Goal: Transaction & Acquisition: Purchase product/service

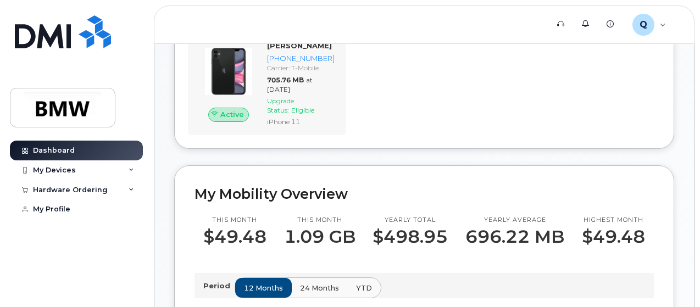
scroll to position [220, 0]
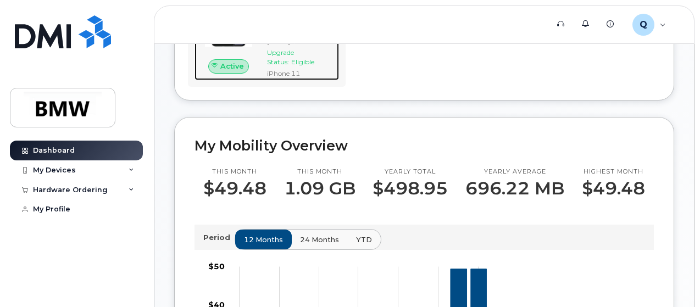
click at [232, 71] on span "Active" at bounding box center [232, 66] width 24 height 10
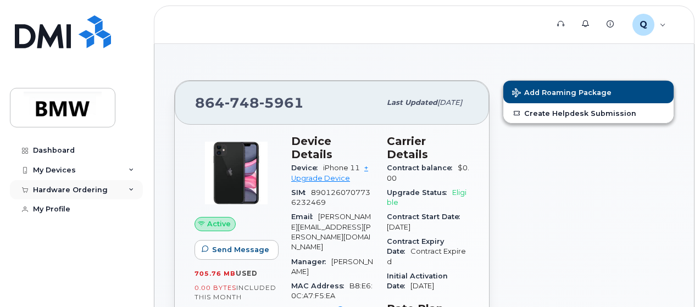
click at [129, 188] on icon at bounding box center [131, 189] width 5 height 5
click at [63, 208] on div "New Order" at bounding box center [59, 210] width 42 height 10
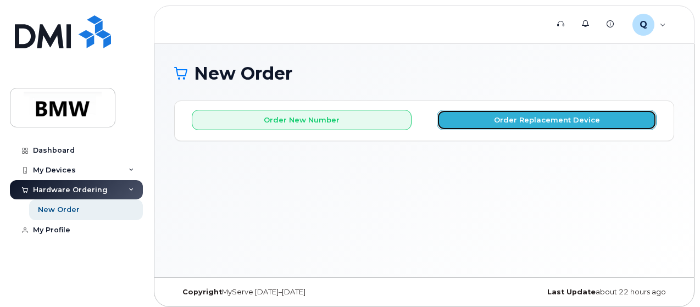
click at [522, 118] on button "Order Replacement Device" at bounding box center [547, 120] width 220 height 20
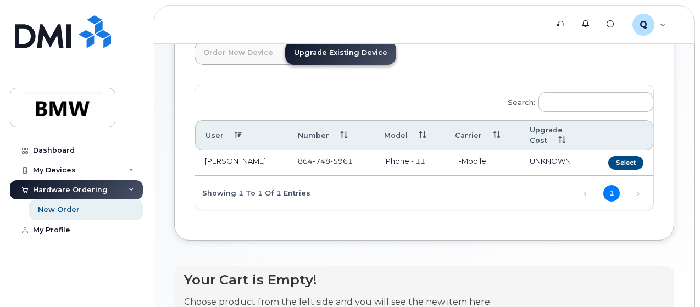
scroll to position [90, 0]
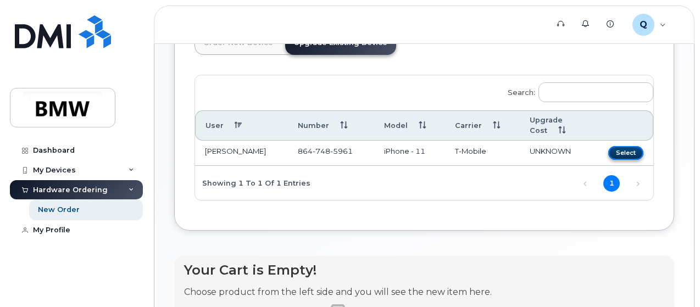
click at [608, 151] on button "Select" at bounding box center [625, 153] width 35 height 14
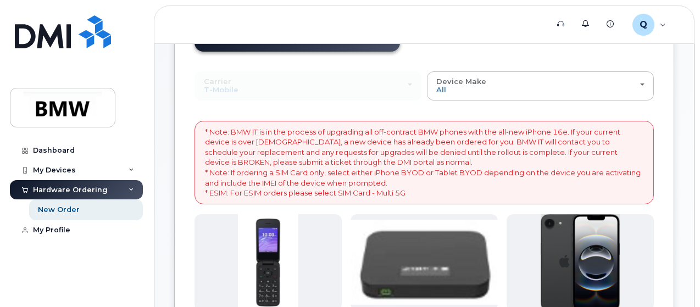
scroll to position [110, 0]
